Goal: Information Seeking & Learning: Find specific fact

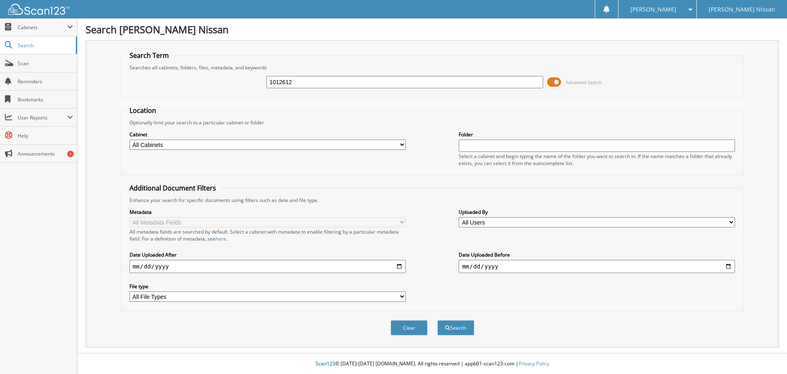
type input "1012612"
click at [438, 320] on button "Search" at bounding box center [456, 327] width 37 height 15
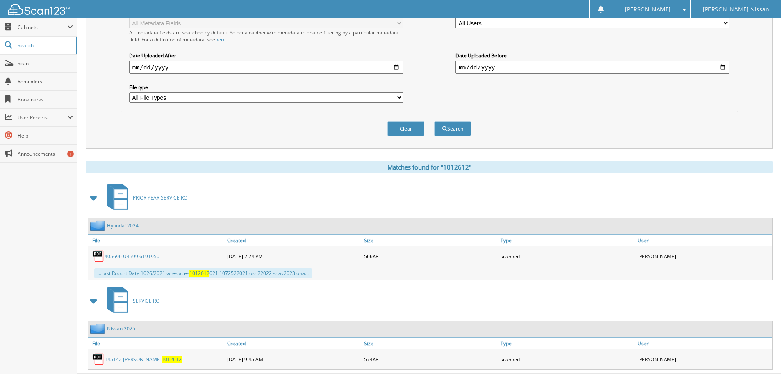
scroll to position [220, 0]
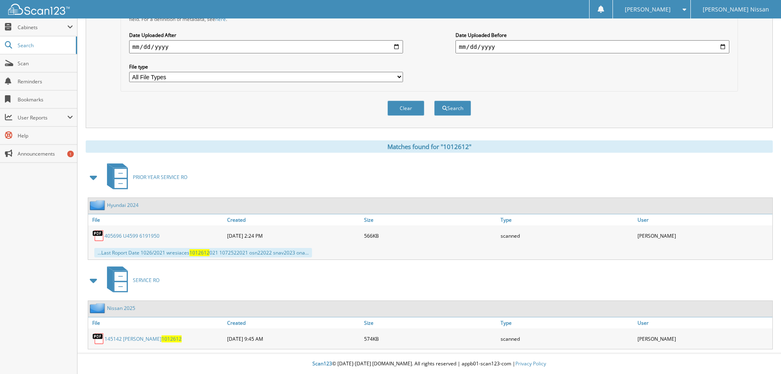
click at [132, 337] on link "145142 [PERSON_NAME] 1012612" at bounding box center [143, 338] width 77 height 7
